Goal: Transaction & Acquisition: Subscribe to service/newsletter

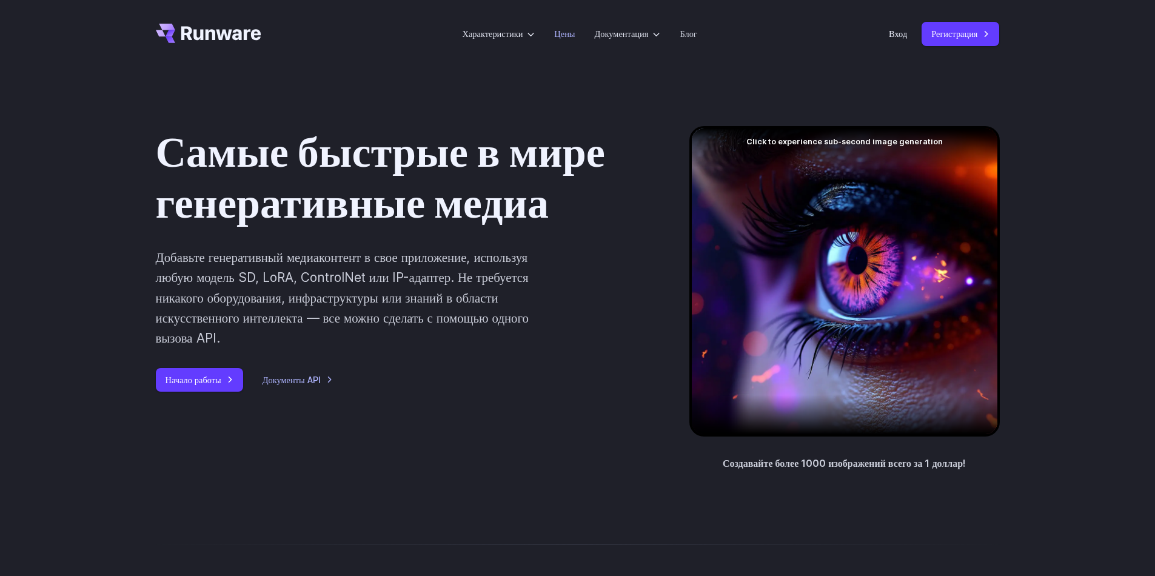
click at [572, 36] on link "Цены" at bounding box center [564, 34] width 21 height 14
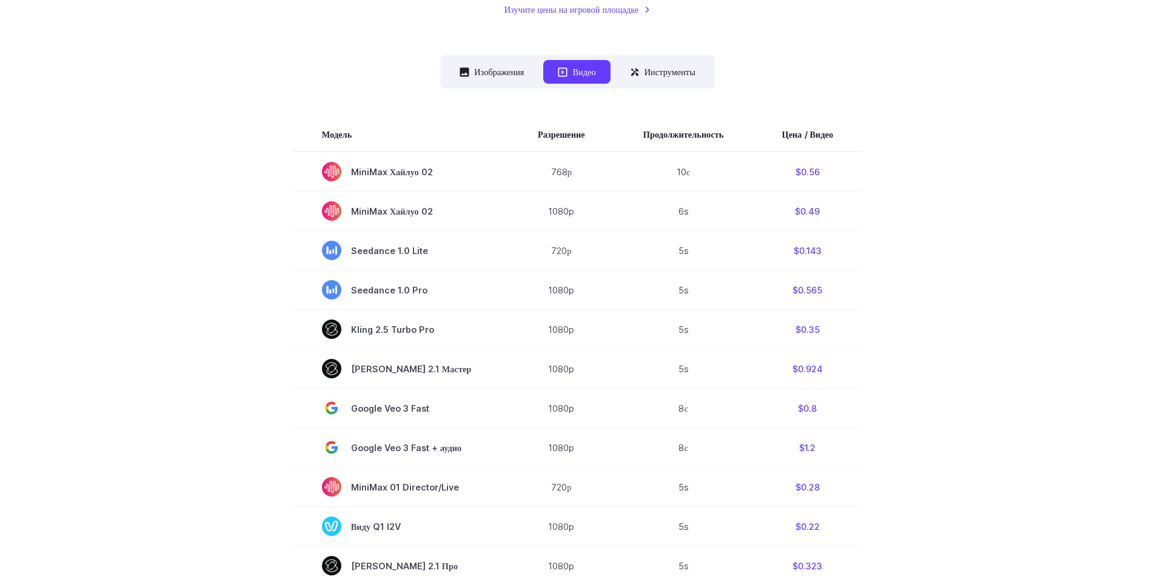
scroll to position [303, 0]
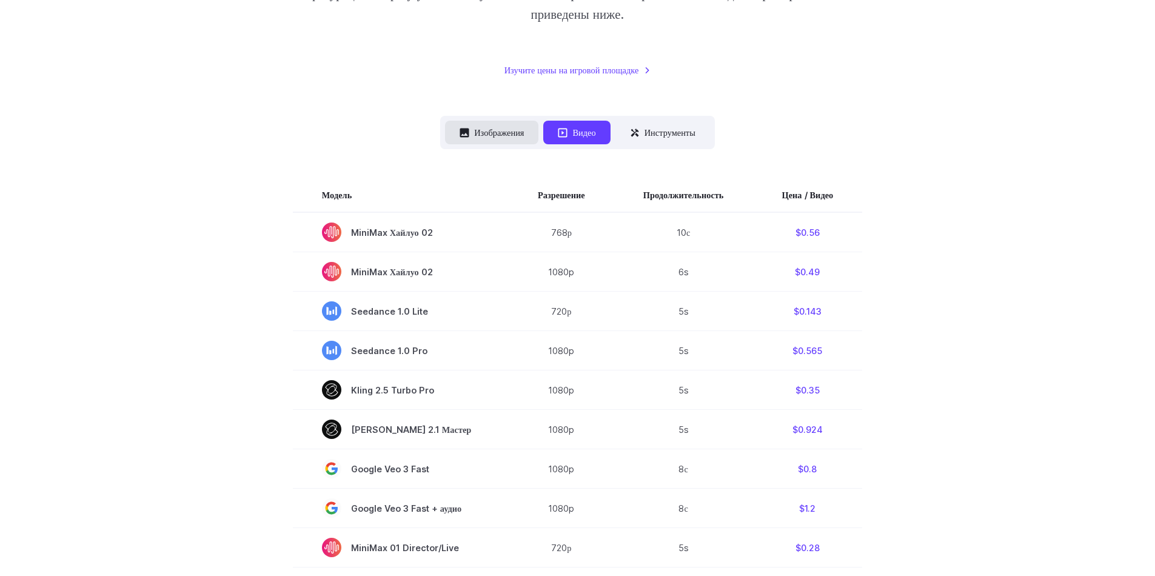
click at [481, 139] on button "Изображения" at bounding box center [491, 133] width 93 height 24
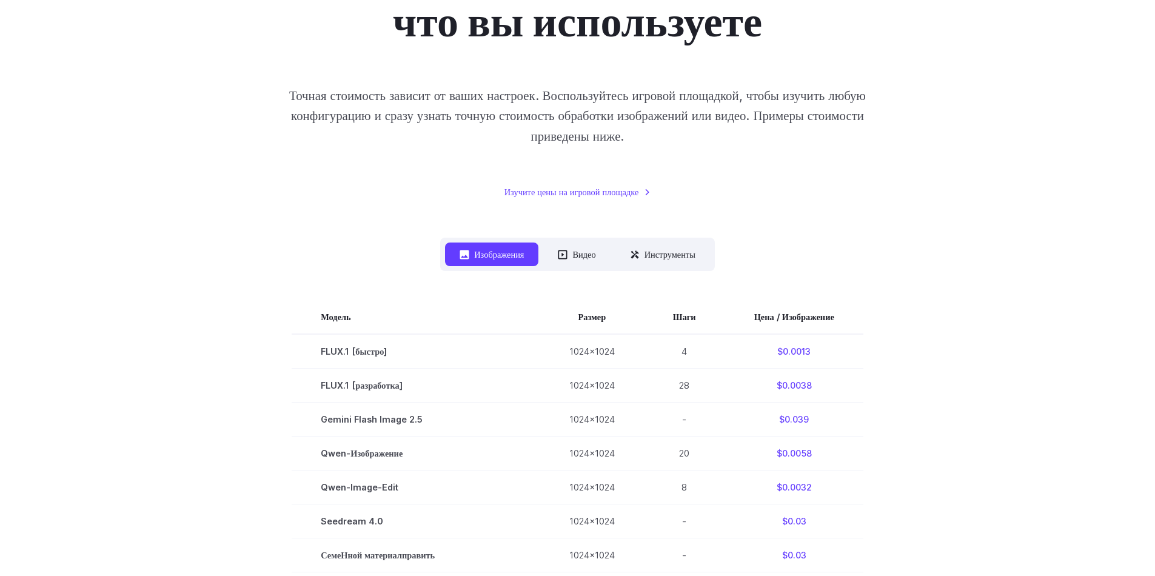
scroll to position [182, 0]
click at [649, 252] on button "Инструменты" at bounding box center [662, 254] width 95 height 24
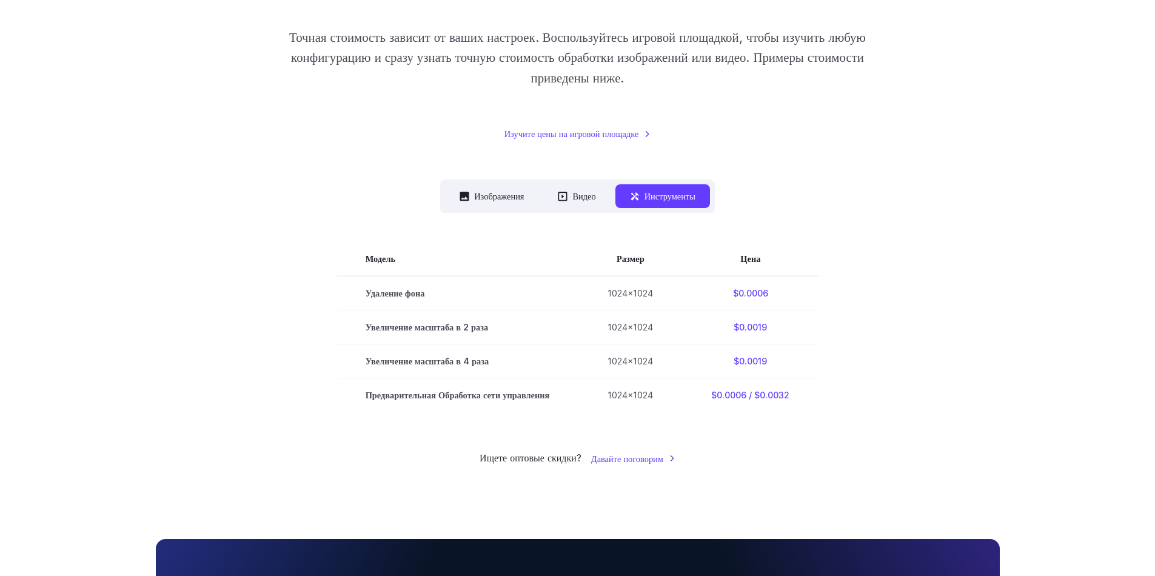
scroll to position [303, 0]
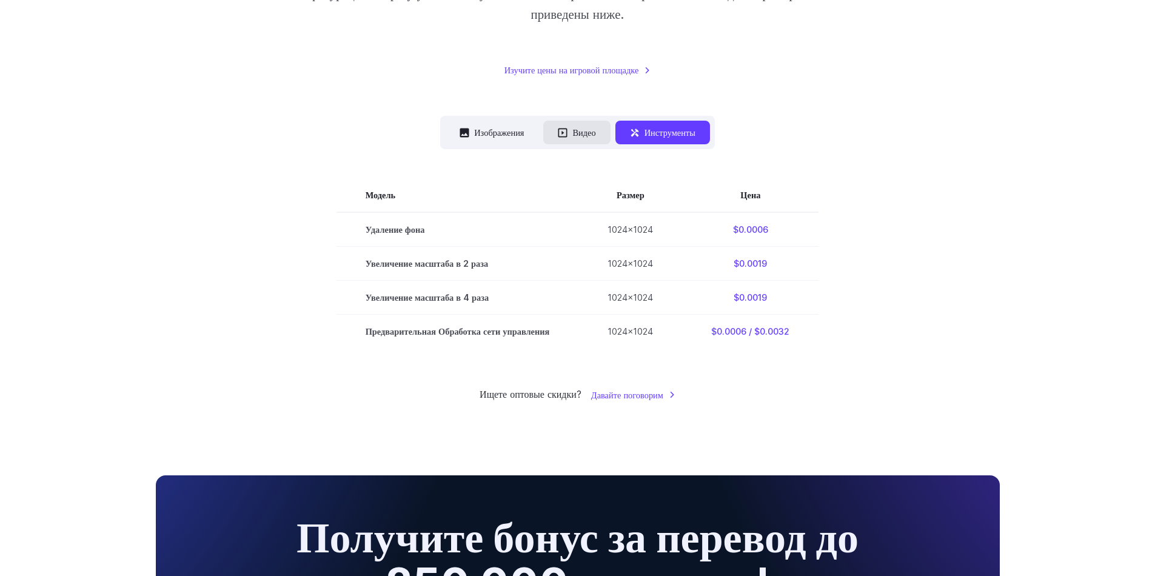
click at [576, 133] on button "Видео" at bounding box center [576, 133] width 67 height 24
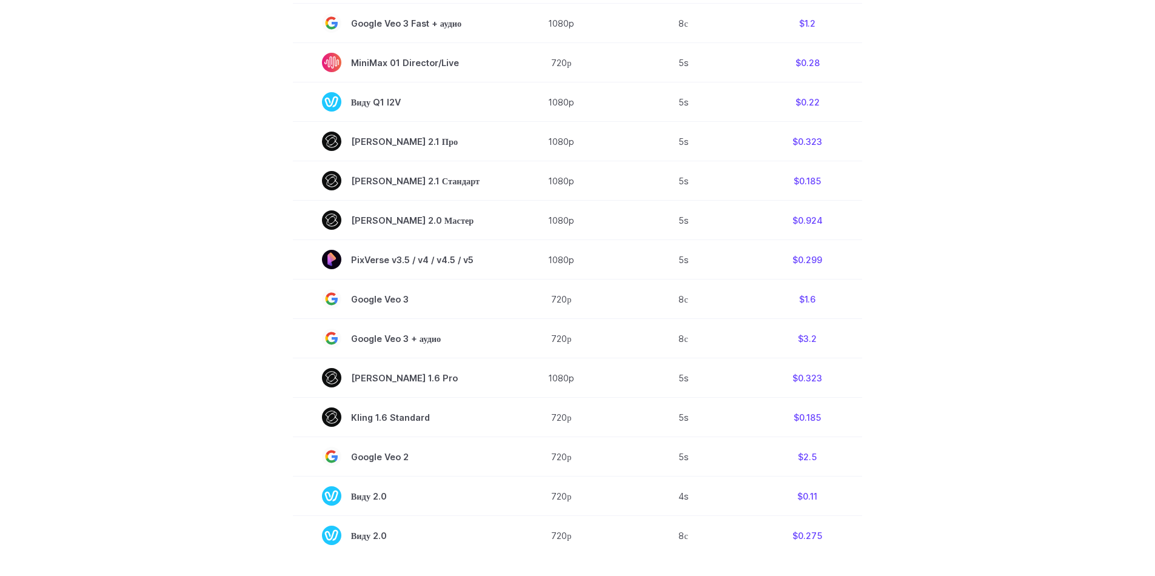
scroll to position [1031, 0]
